Goal: Subscribe to service/newsletter: Subscribe to service/newsletter

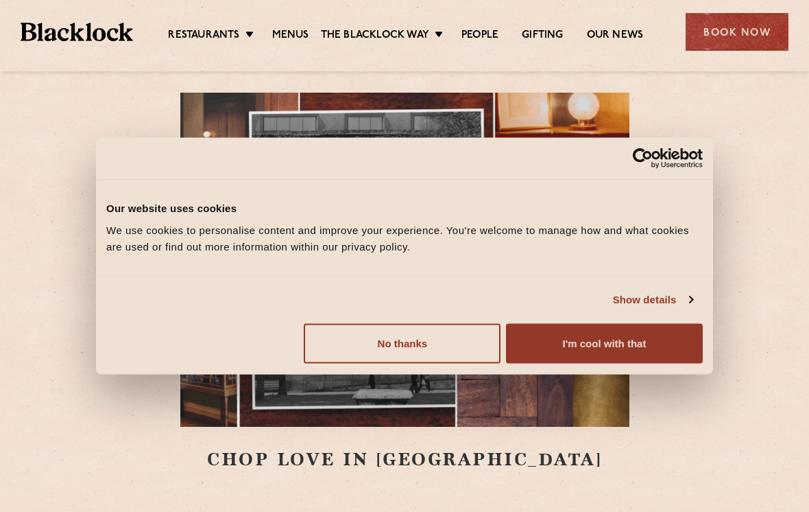
click at [621, 346] on button "I'm cool with that" at bounding box center [604, 343] width 197 height 40
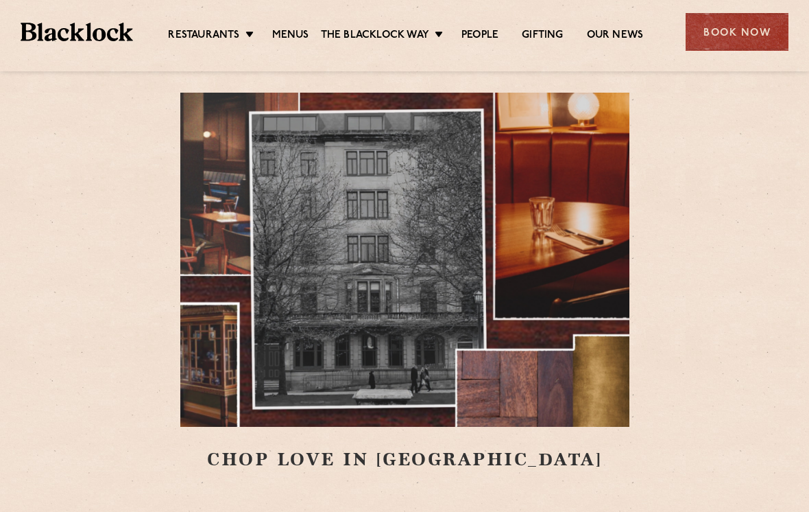
click at [751, 14] on div "Book Now" at bounding box center [737, 32] width 103 height 38
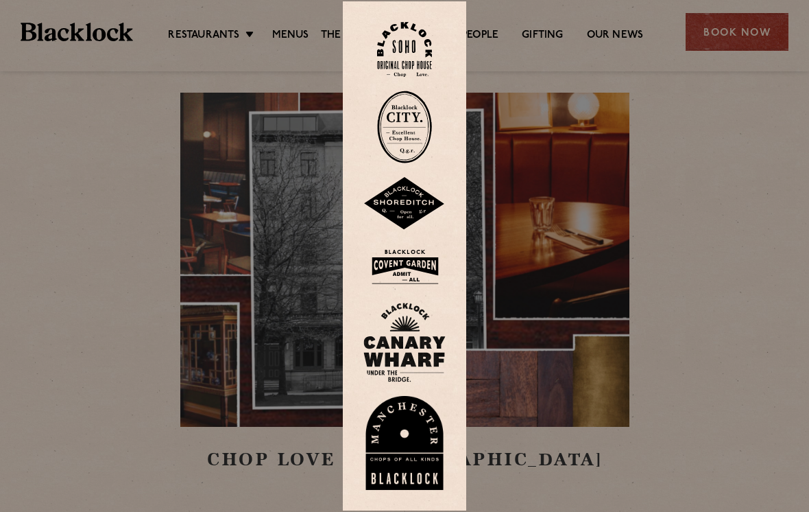
click at [47, 256] on div at bounding box center [404, 256] width 809 height 512
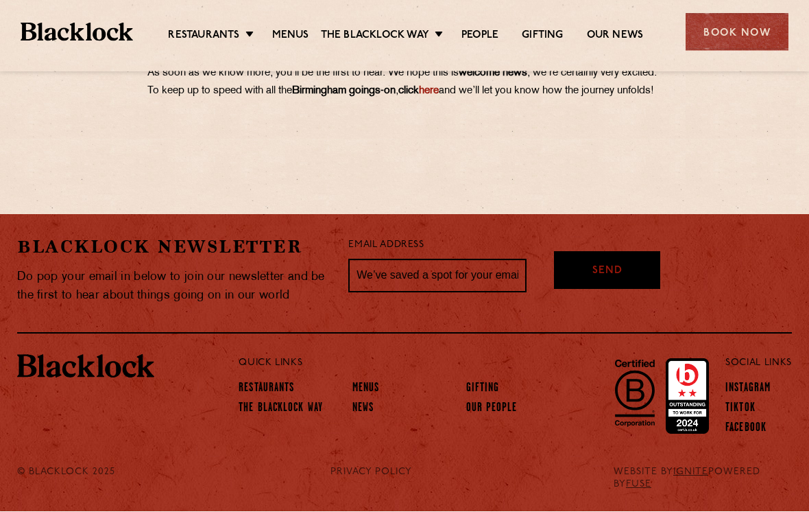
scroll to position [949, 0]
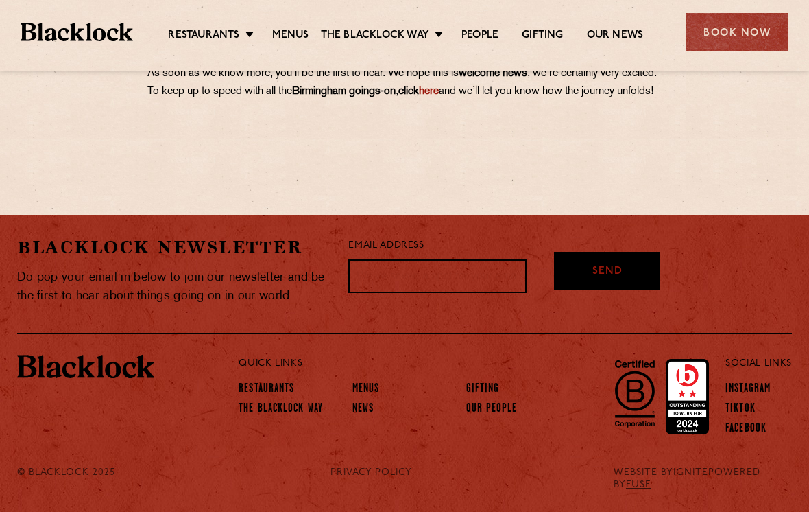
click at [481, 294] on input "text" at bounding box center [437, 276] width 178 height 34
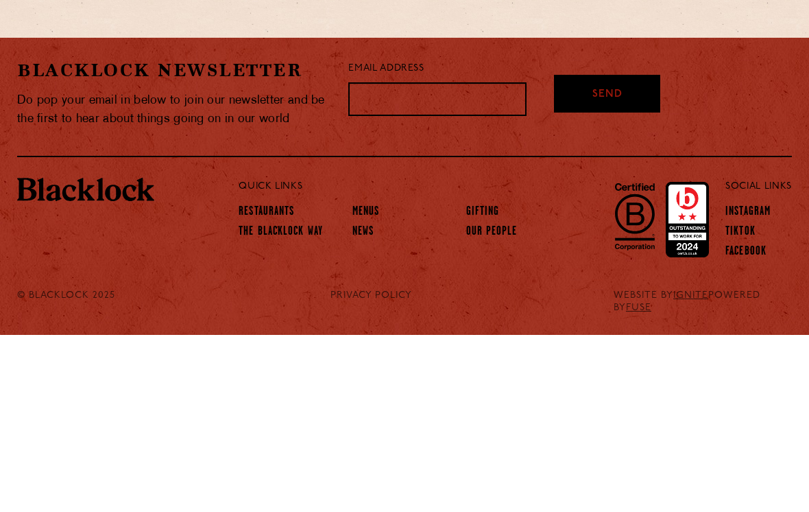
type input "[PERSON_NAME][EMAIL_ADDRESS][PERSON_NAME][DOMAIN_NAME]"
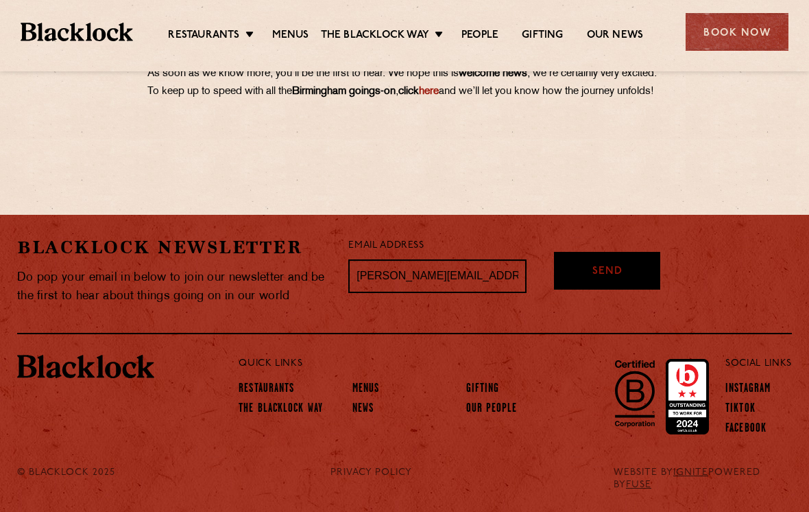
click at [623, 289] on div "Send" at bounding box center [607, 271] width 106 height 38
click at [294, 34] on link "Menus" at bounding box center [290, 36] width 37 height 14
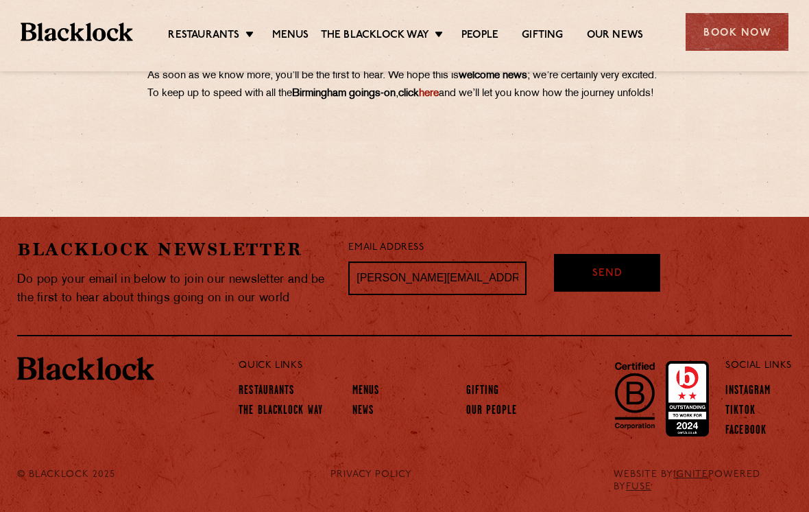
scroll to position [921, 0]
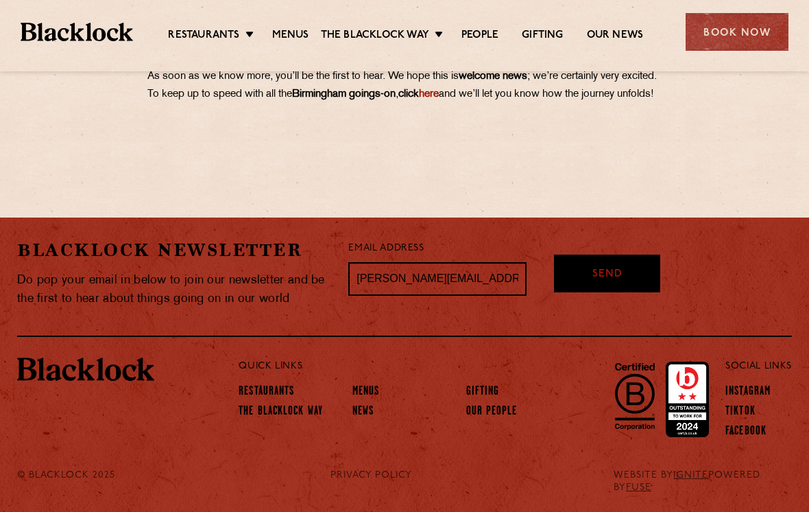
click at [439, 99] on link "here" at bounding box center [429, 94] width 20 height 10
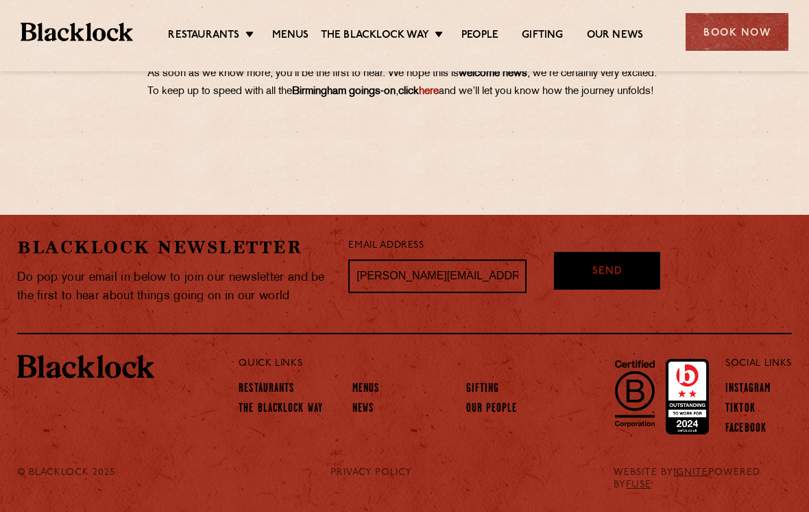
scroll to position [942, 0]
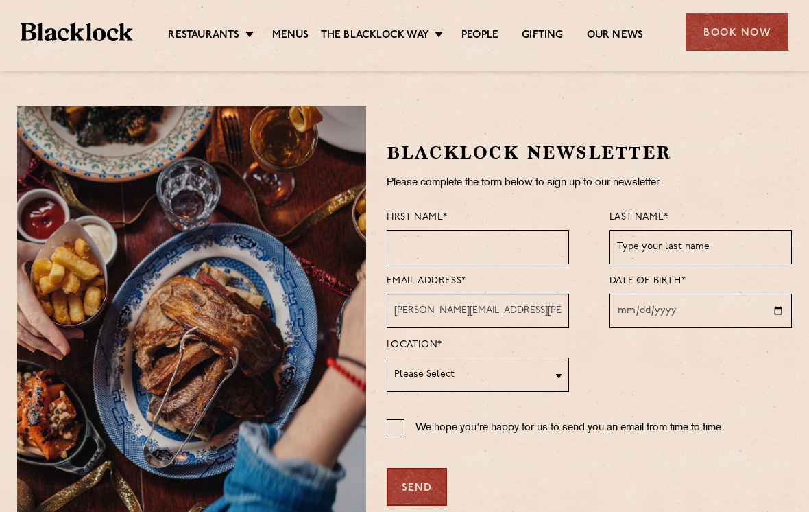
click at [503, 243] on input "text" at bounding box center [478, 247] width 182 height 34
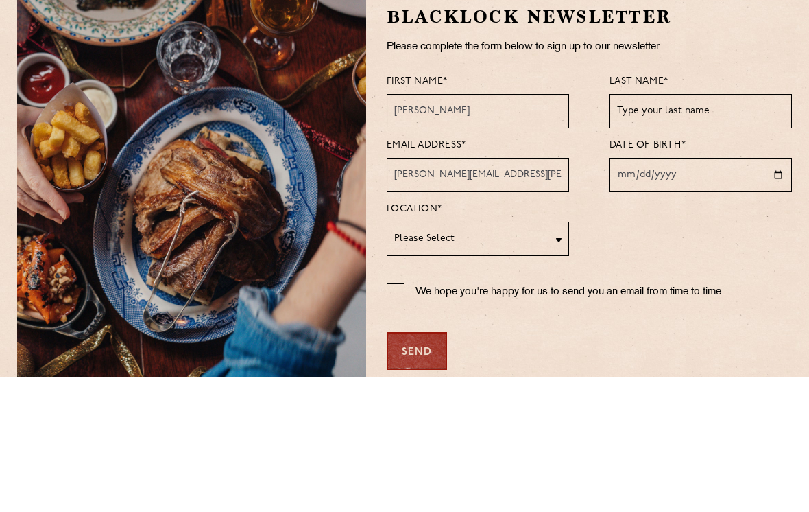
type input "[PERSON_NAME]"
click at [708, 230] on input "text" at bounding box center [701, 247] width 182 height 34
type input "[PERSON_NAME]"
click at [668, 294] on input "date" at bounding box center [701, 311] width 182 height 34
type input "[DATE]"
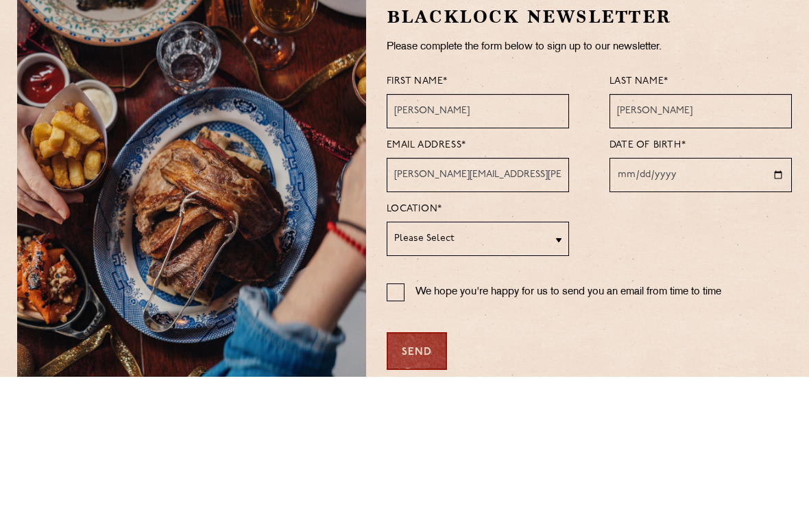
scroll to position [136, 0]
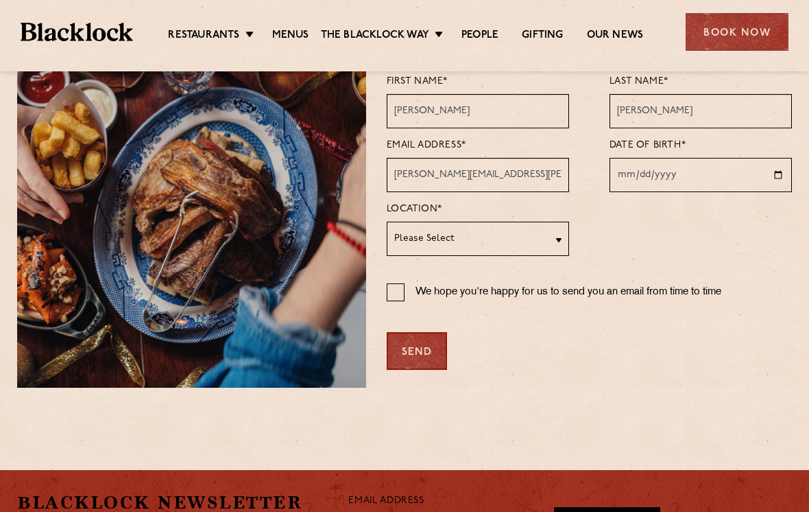
click at [527, 239] on select "Please Select [GEOGRAPHIC_DATA] [GEOGRAPHIC_DATA] [GEOGRAPHIC_DATA] [GEOGRAPHIC…" at bounding box center [478, 239] width 182 height 34
select select "[GEOGRAPHIC_DATA]"
click at [489, 171] on input "[PERSON_NAME][EMAIL_ADDRESS][PERSON_NAME][DOMAIN_NAME]" at bounding box center [478, 175] width 182 height 34
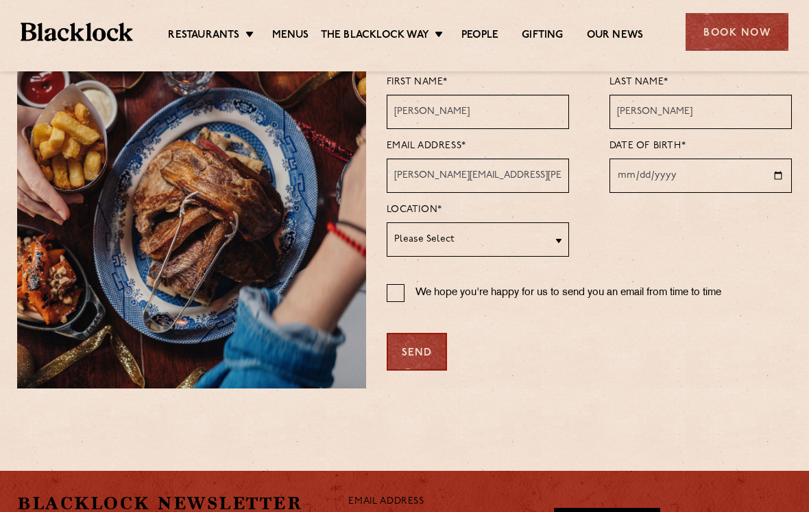
click at [716, 208] on div at bounding box center [701, 228] width 182 height 57
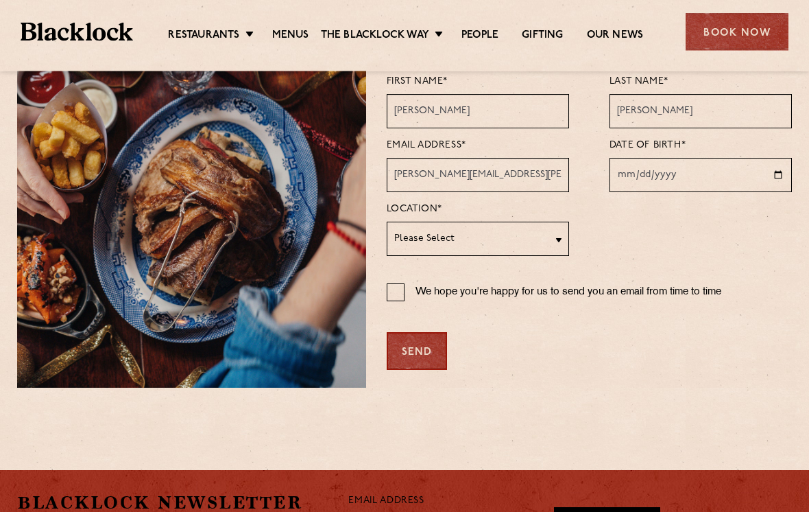
click at [389, 292] on input "We hope you're happy for us to send you an email from time to time" at bounding box center [396, 293] width 18 height 18
checkbox input "true"
click at [745, 171] on input "[DATE]" at bounding box center [701, 175] width 182 height 34
click at [739, 174] on input "[DATE]" at bounding box center [701, 175] width 182 height 34
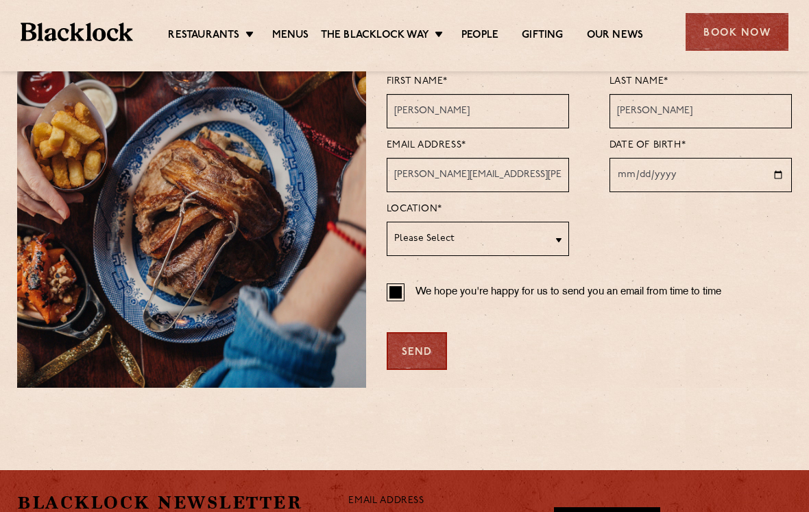
type input "[DATE]"
click at [745, 30] on div "Book Now" at bounding box center [737, 32] width 103 height 38
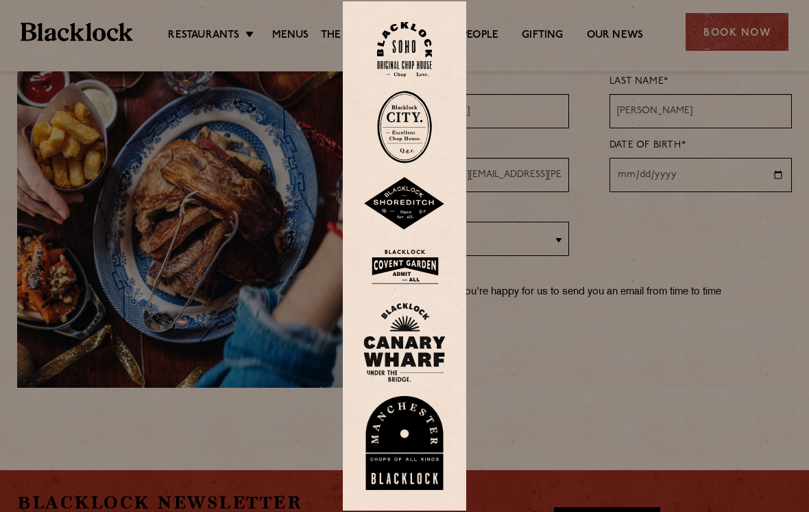
click at [620, 370] on div at bounding box center [404, 256] width 809 height 512
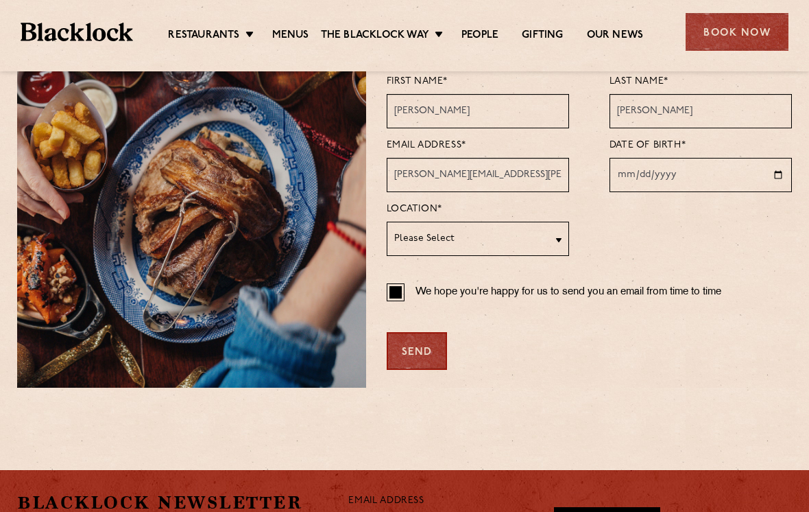
click at [420, 355] on div "Send" at bounding box center [417, 351] width 60 height 38
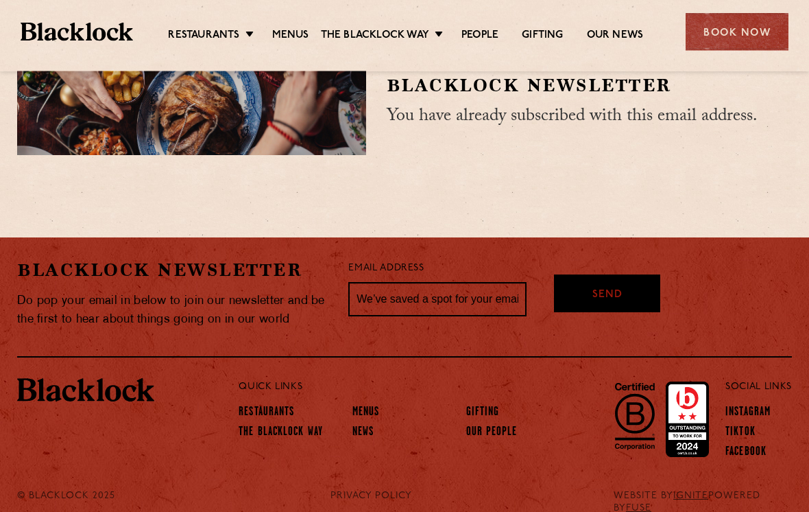
scroll to position [0, 0]
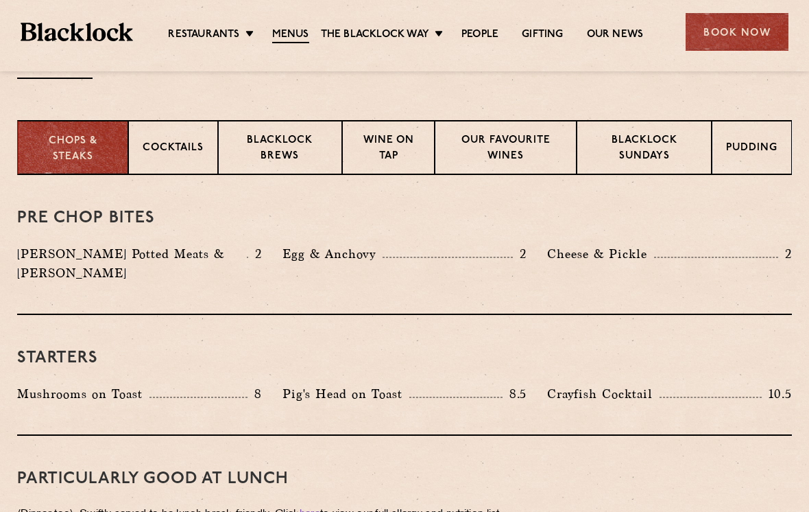
scroll to position [516, 0]
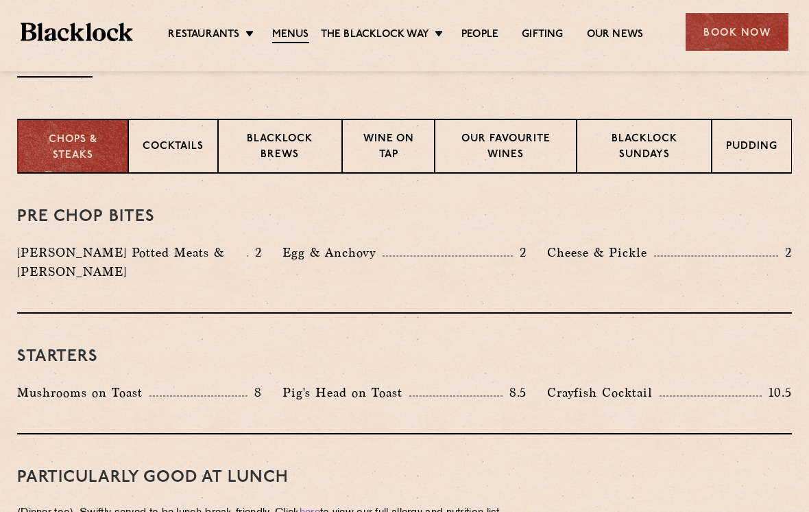
click at [676, 146] on p "Blacklock Sundays" at bounding box center [644, 148] width 106 height 32
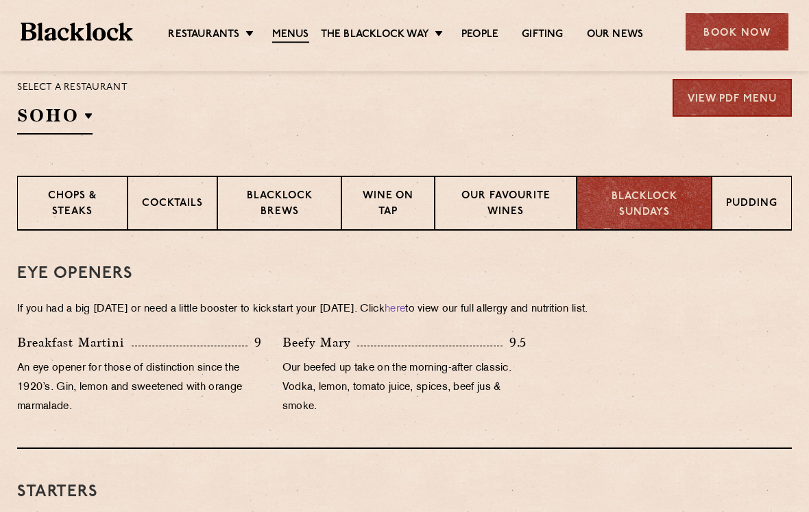
scroll to position [420, 0]
